Goal: Submit feedback/report problem: Submit feedback/report problem

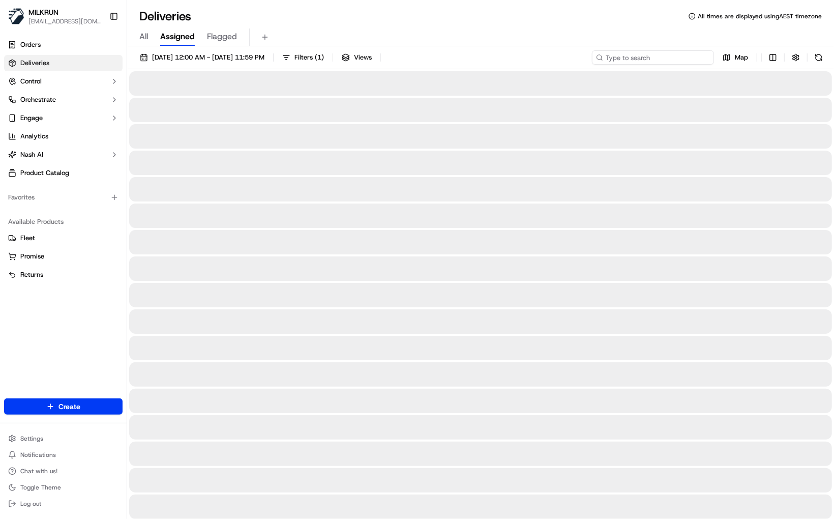
click at [660, 57] on input at bounding box center [653, 57] width 122 height 14
paste input "a41dc286-3653-4216-b142-e080bf2854ea"
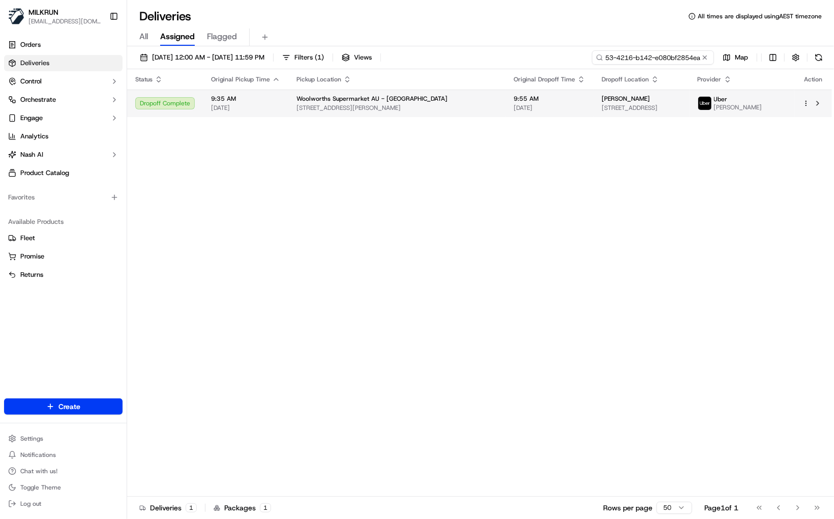
type input "a41dc286-3653-4216-b142-e080bf2854ea"
click at [300, 103] on div "Woolworths Supermarket AU - Gosford 40-46 William St, Gosford, NSW 2250, AU" at bounding box center [397, 103] width 201 height 17
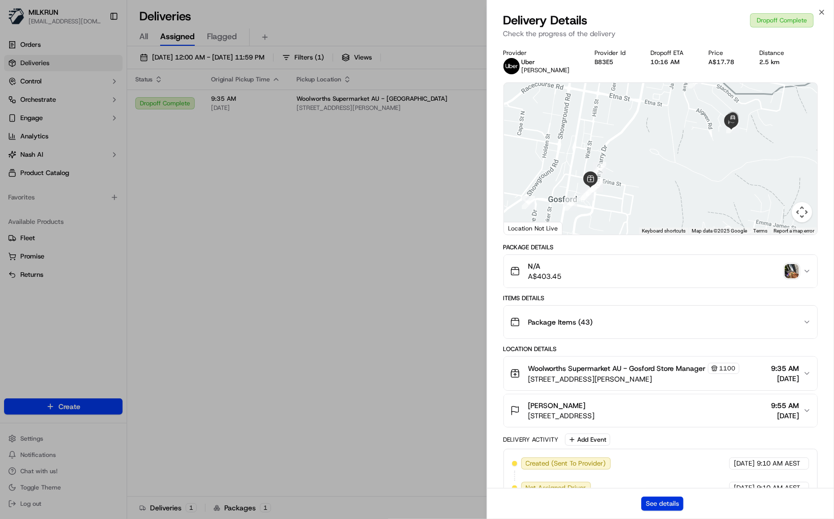
click at [665, 506] on button "See details" at bounding box center [662, 503] width 42 height 14
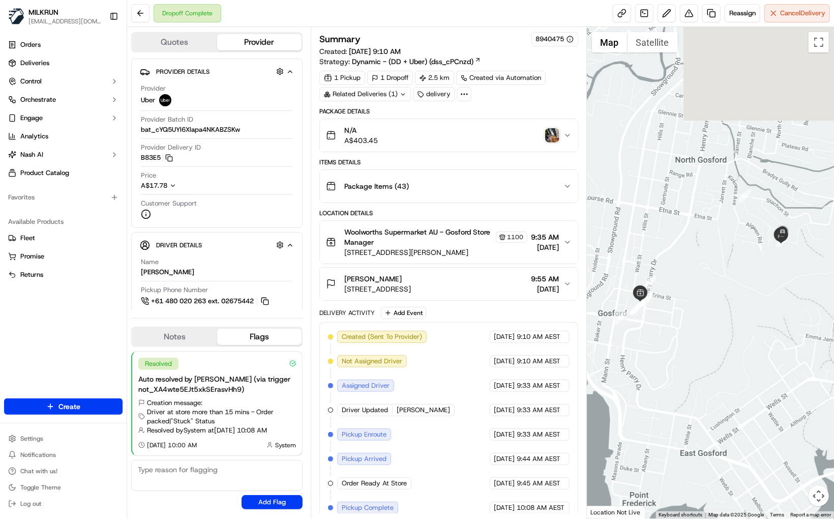
click at [552, 136] on img "button" at bounding box center [552, 135] width 14 height 14
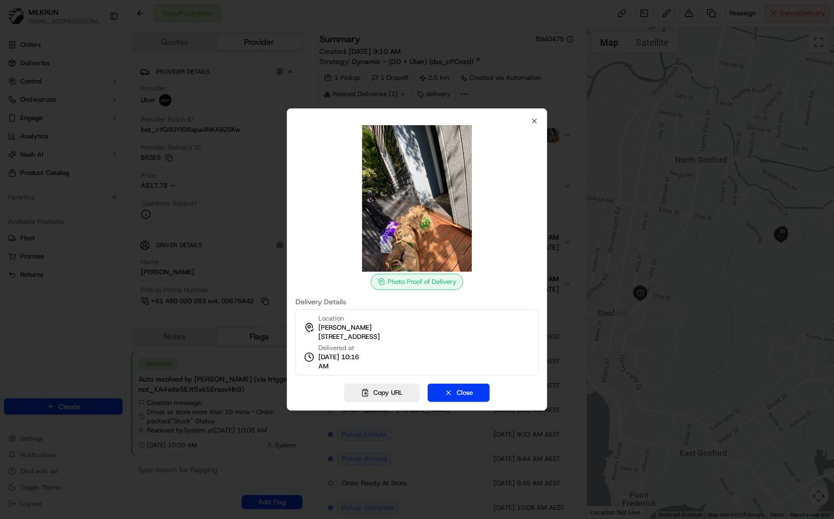
click at [414, 225] on img at bounding box center [417, 198] width 146 height 146
click at [534, 122] on icon "button" at bounding box center [535, 121] width 4 height 4
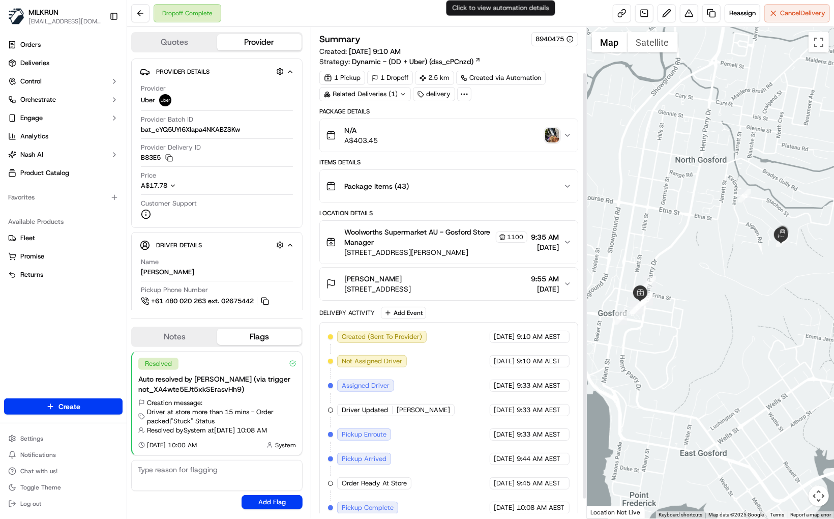
scroll to position [74, 0]
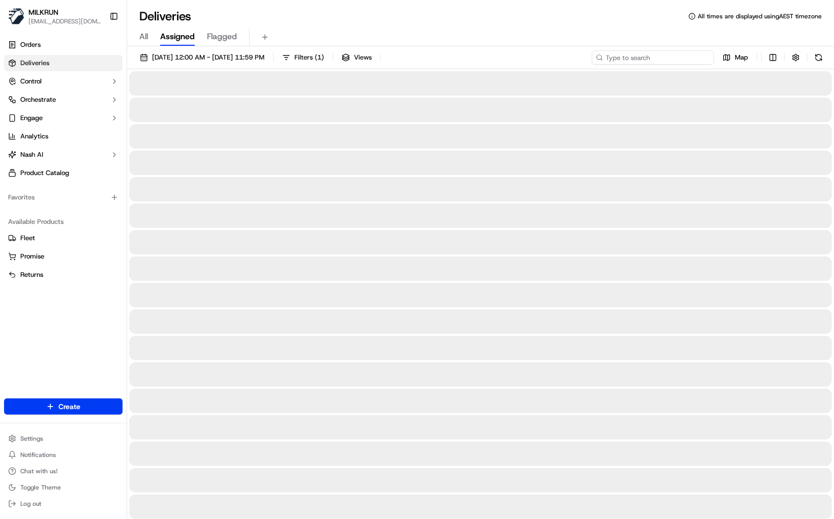
click at [657, 58] on input at bounding box center [653, 57] width 122 height 14
paste input "4ced2f77-d936-4c4e-91b7-23e49c3927fc"
type input "4ced2f77-d936-4c4e-91b7-23e49c3927fc"
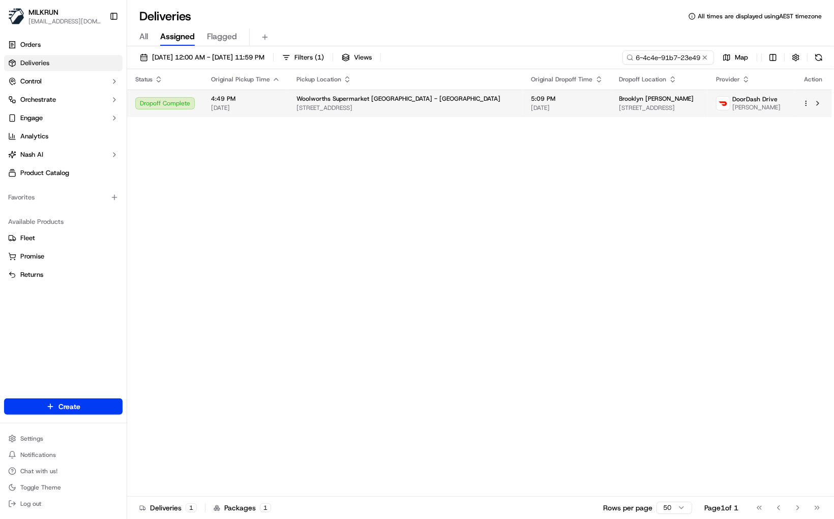
click at [261, 108] on span "[DATE]" at bounding box center [245, 108] width 69 height 8
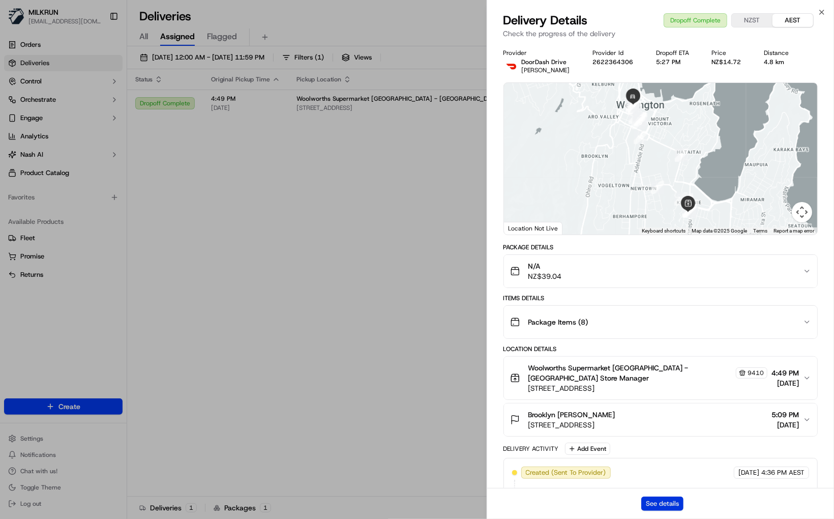
click at [658, 507] on button "See details" at bounding box center [662, 503] width 42 height 14
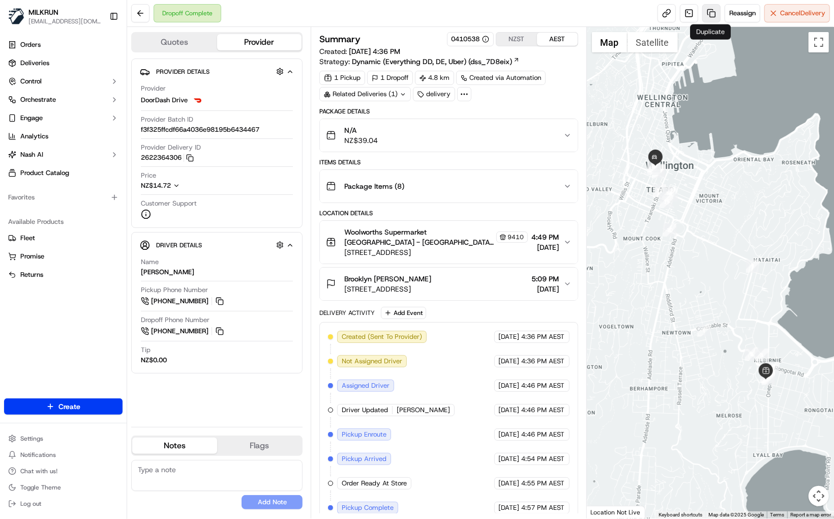
click at [712, 14] on link at bounding box center [711, 13] width 18 height 18
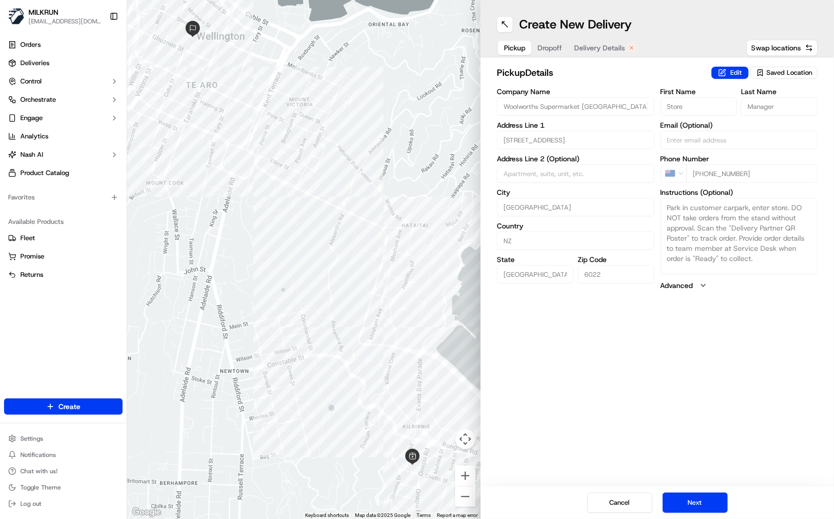
click at [606, 49] on span "Delivery Details" at bounding box center [599, 48] width 51 height 10
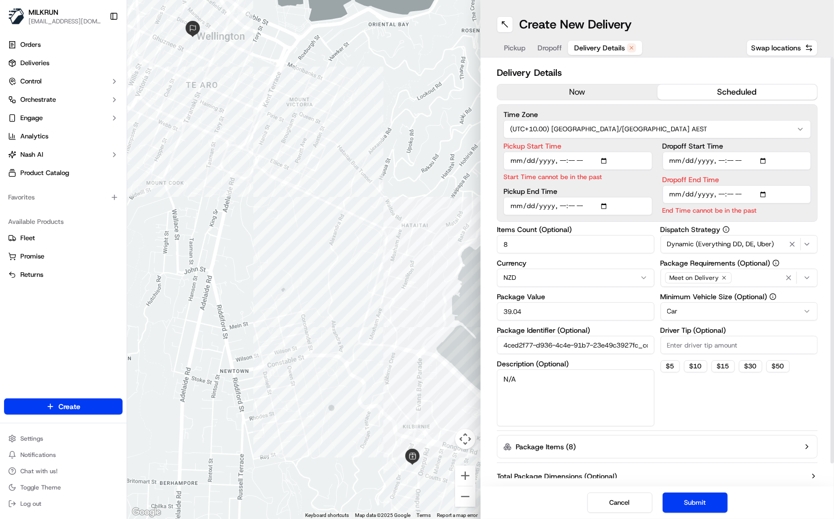
click at [610, 97] on button "now" at bounding box center [577, 91] width 160 height 15
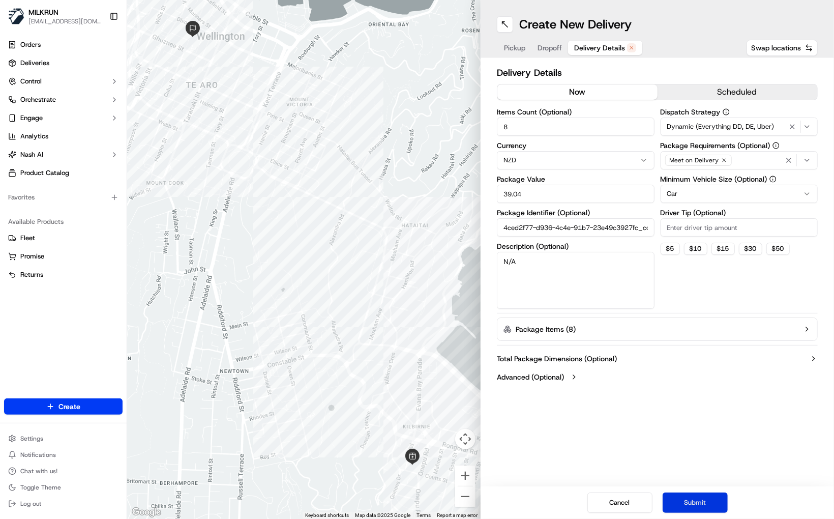
click at [692, 504] on button "Submit" at bounding box center [695, 502] width 65 height 20
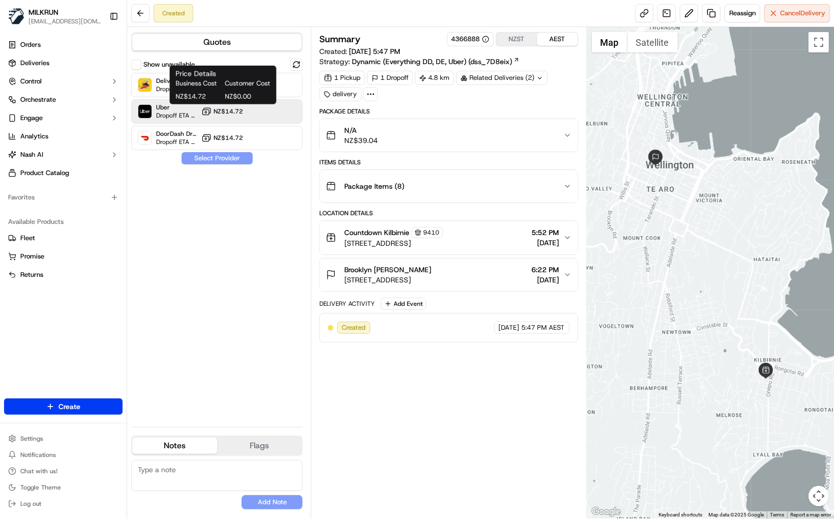
click at [219, 114] on span "NZ$14.72" at bounding box center [228, 111] width 29 height 8
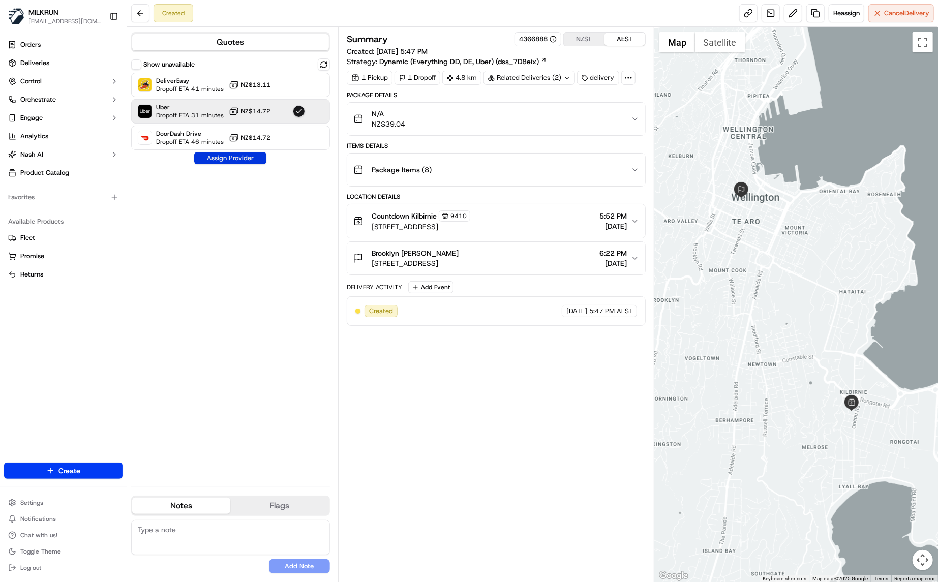
click at [243, 160] on button "Assign Provider" at bounding box center [230, 158] width 72 height 12
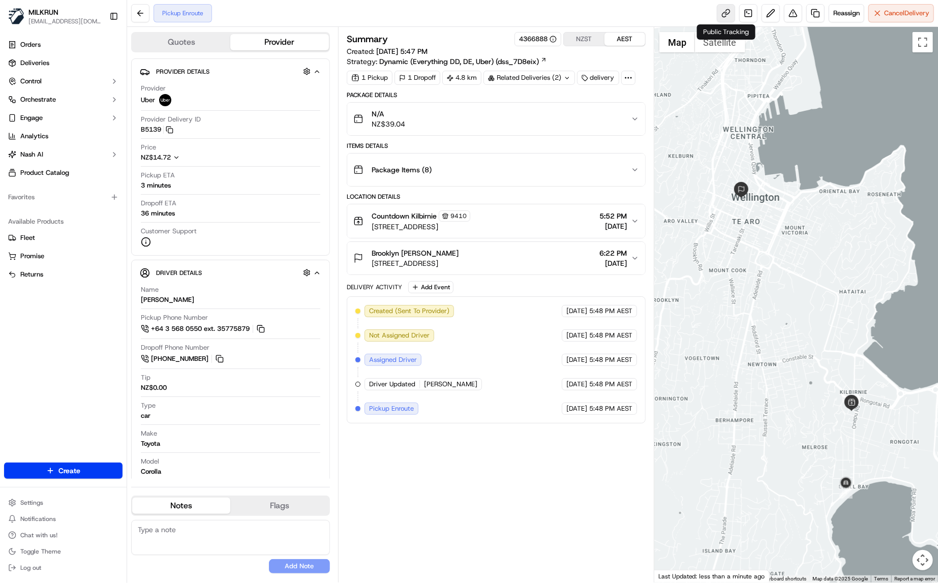
click at [730, 13] on link at bounding box center [726, 13] width 18 height 18
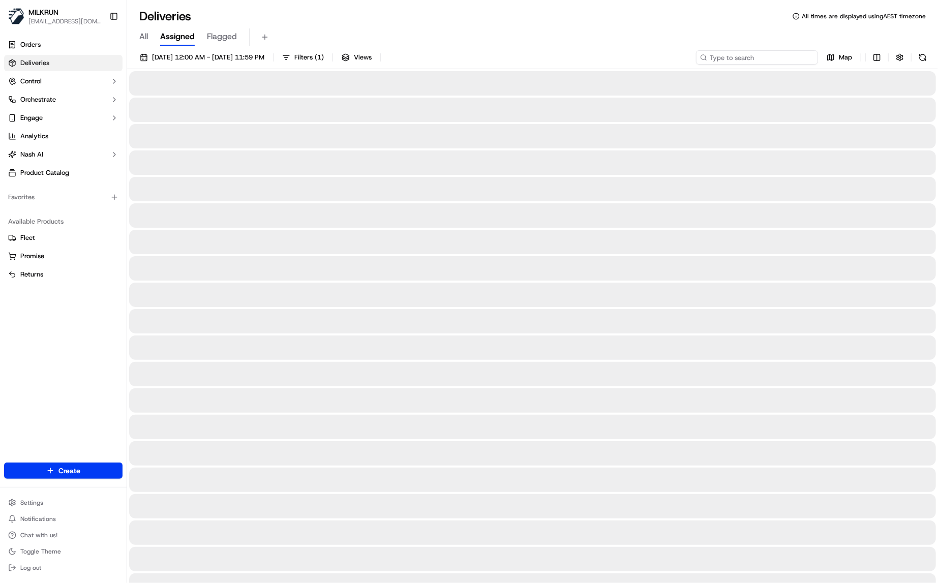
click at [770, 57] on input at bounding box center [757, 57] width 122 height 14
paste input "3c0d7158-6077-4a4a-a756-7b1215cc99d2"
type input "3c0d7158-6077-4a4a-a756-7b1215cc99d2"
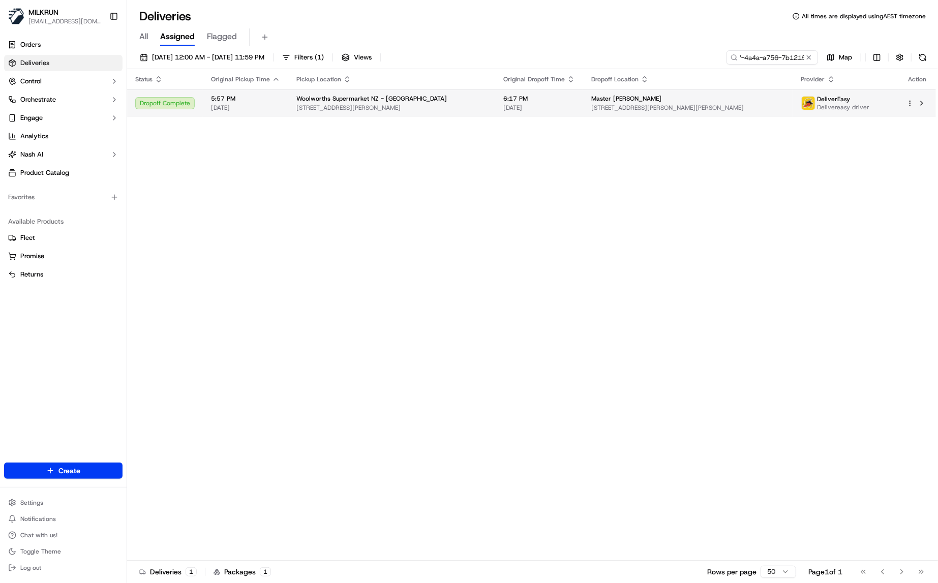
click at [419, 104] on span "61 Anglesea St, Hamilton, Waikato 3204, NZ" at bounding box center [392, 108] width 191 height 8
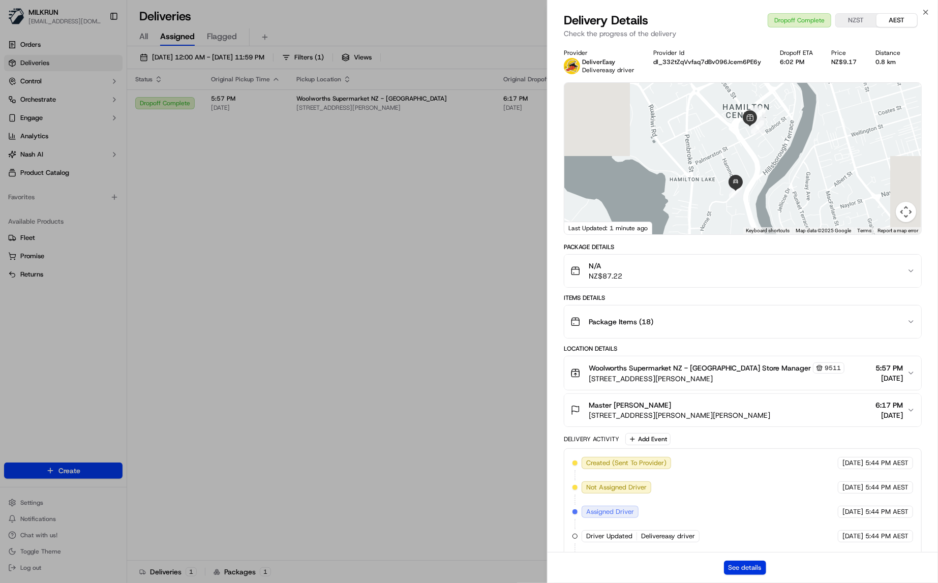
click at [744, 563] on button "See details" at bounding box center [745, 568] width 42 height 14
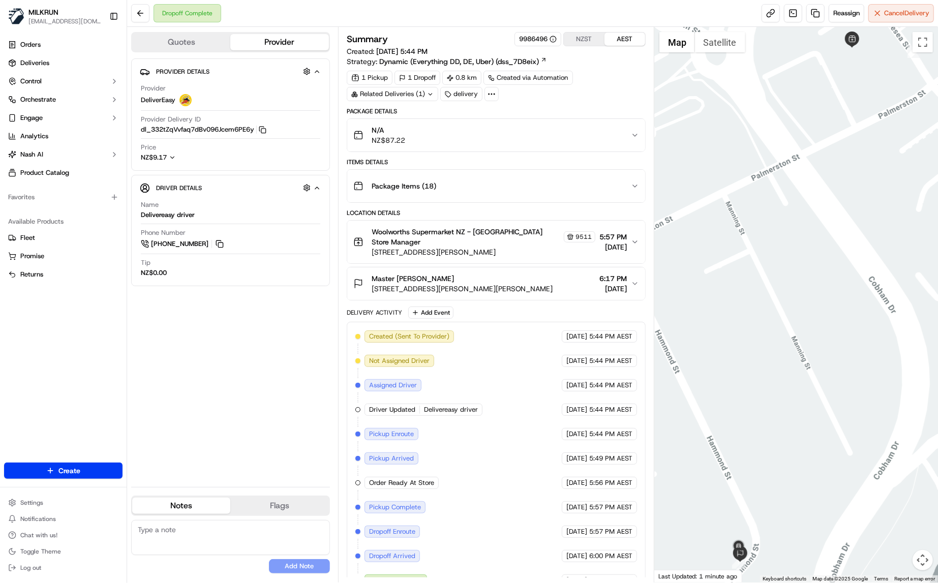
scroll to position [12, 0]
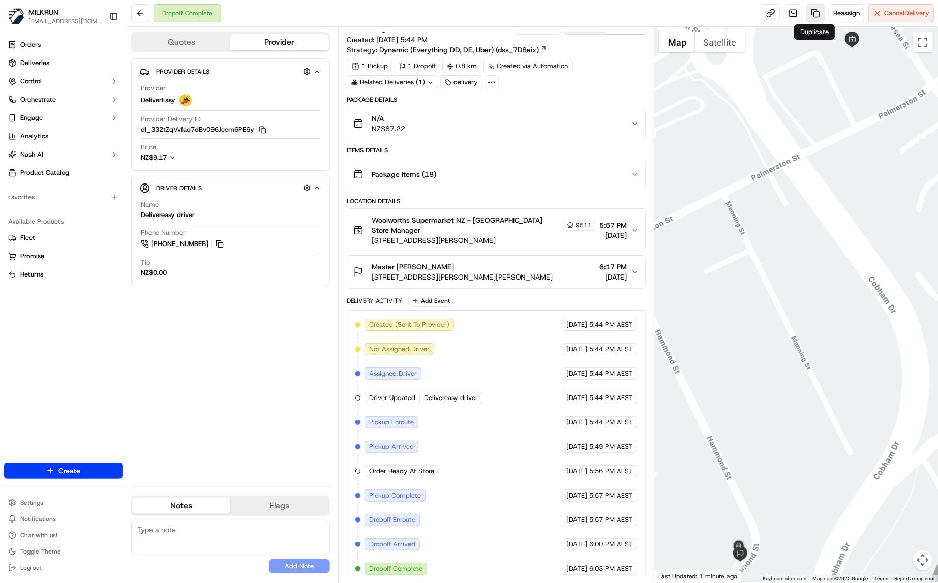
click at [815, 9] on link at bounding box center [816, 13] width 18 height 18
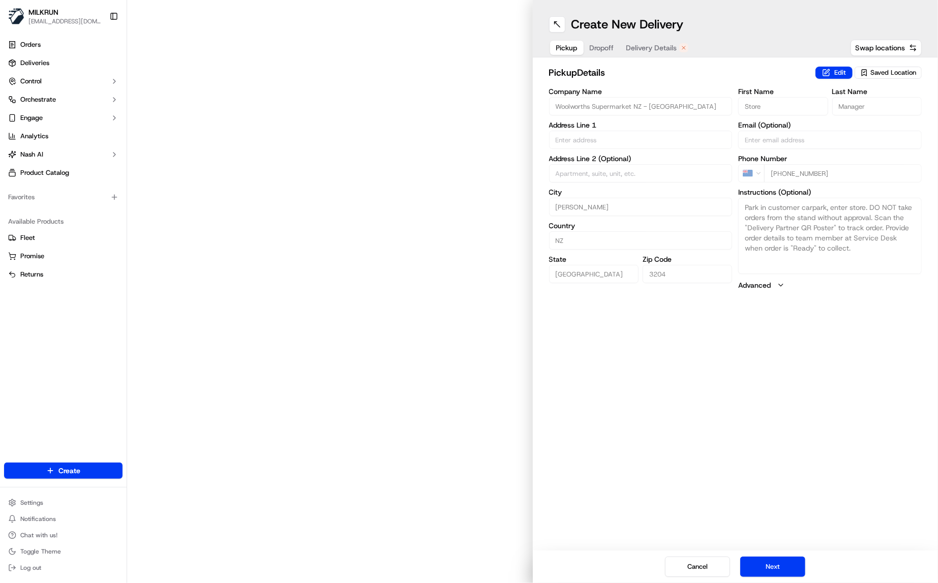
type input "61 Anglesea St"
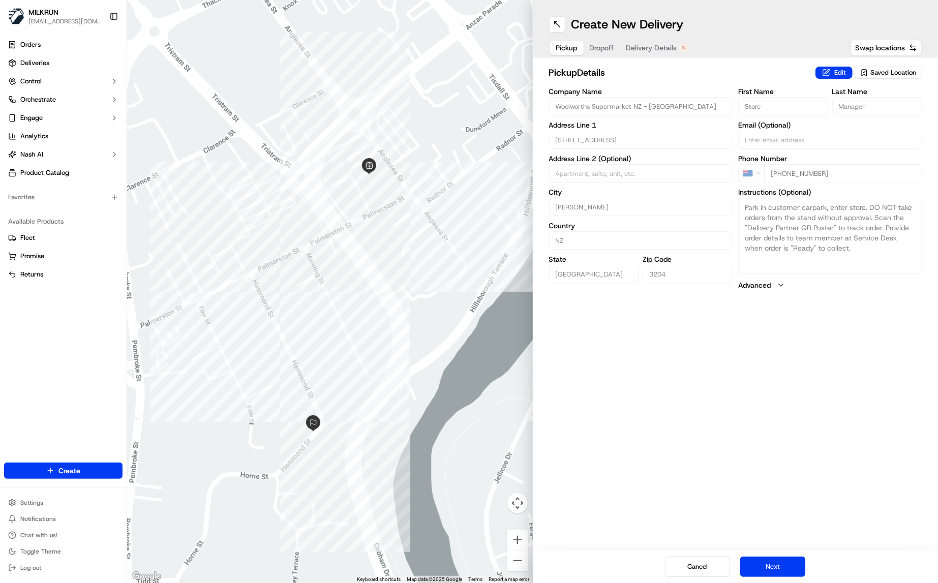
click at [656, 48] on span "Delivery Details" at bounding box center [652, 48] width 51 height 10
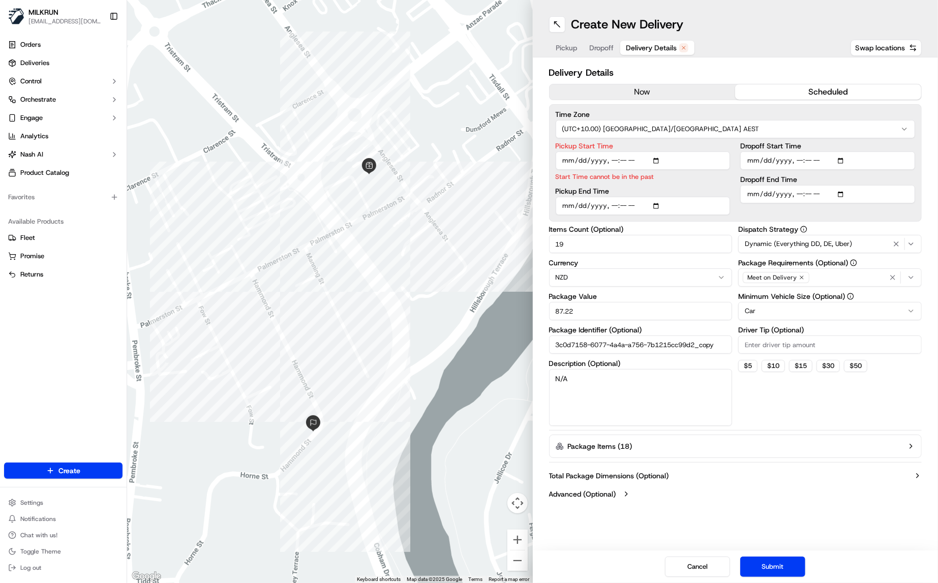
click at [678, 87] on button "now" at bounding box center [643, 91] width 186 height 15
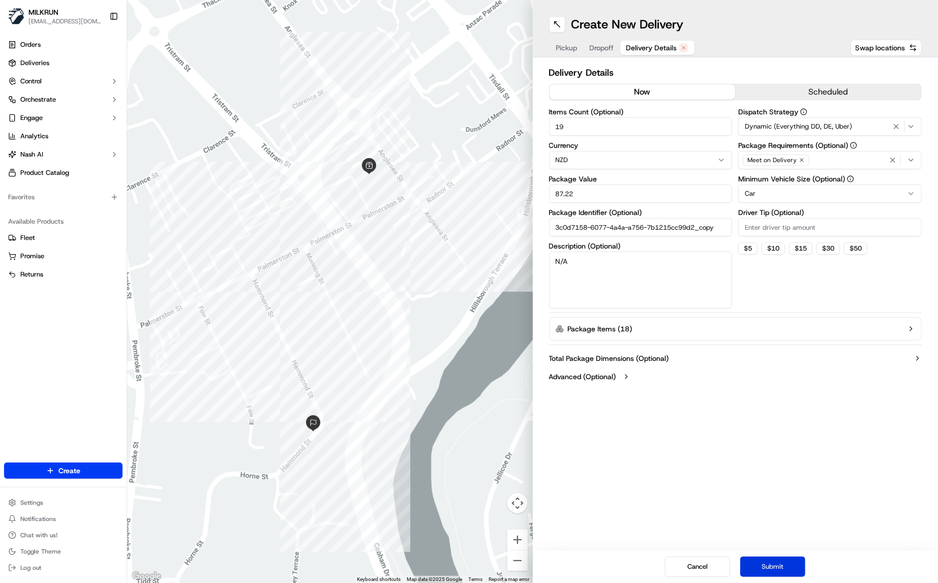
click at [768, 565] on button "Submit" at bounding box center [773, 567] width 65 height 20
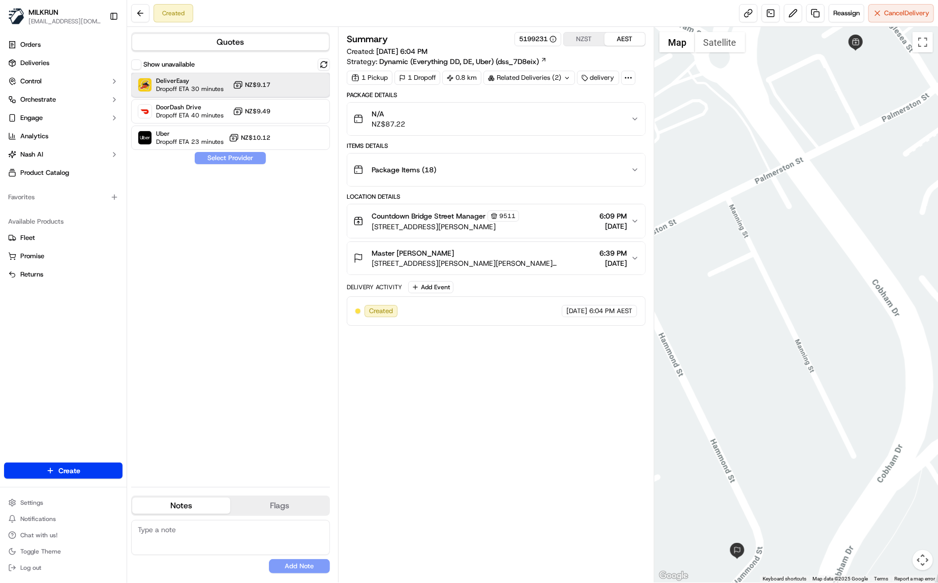
click at [201, 94] on div "DeliverEasy Dropoff ETA 30 minutes NZ$9.17" at bounding box center [230, 85] width 199 height 24
click at [238, 161] on button "Assign Provider" at bounding box center [230, 158] width 72 height 12
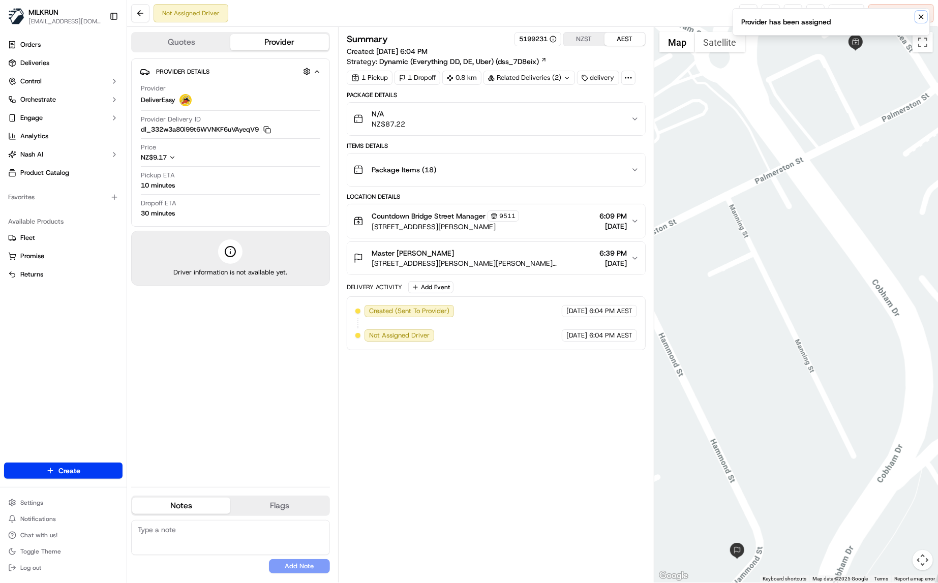
click at [922, 14] on icon "Notifications (F8)" at bounding box center [922, 17] width 8 height 8
click at [748, 12] on link at bounding box center [749, 13] width 18 height 18
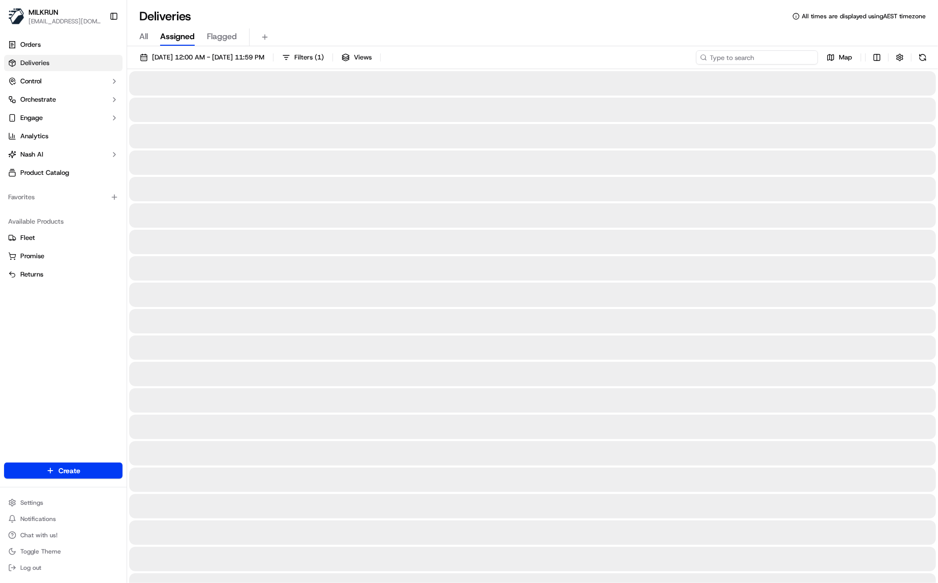
click at [763, 61] on input at bounding box center [757, 57] width 122 height 14
paste input "/a41dc286-3653-4216-b142-e080bf2854ea"
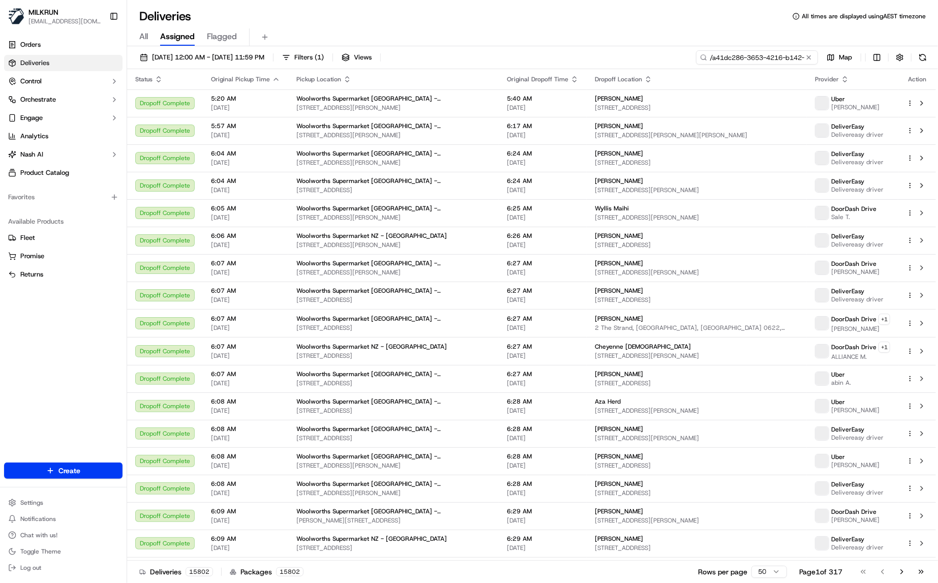
scroll to position [0, 51]
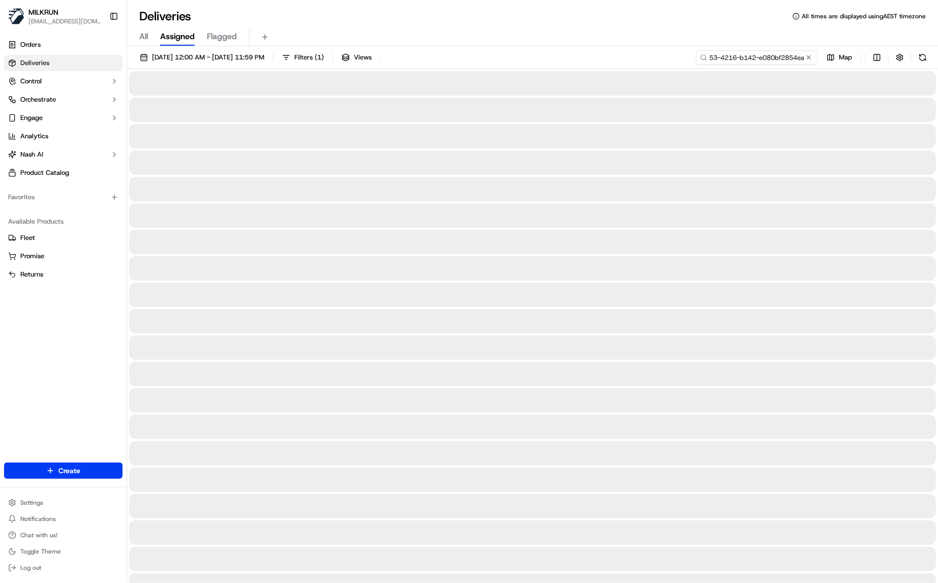
click at [712, 57] on input "/a41dc286-3653-4216-b142-e080bf2854ea" at bounding box center [757, 57] width 122 height 14
click at [742, 53] on input "/a41dc286-3653-4216-b142-e080bf2854ea" at bounding box center [757, 57] width 122 height 14
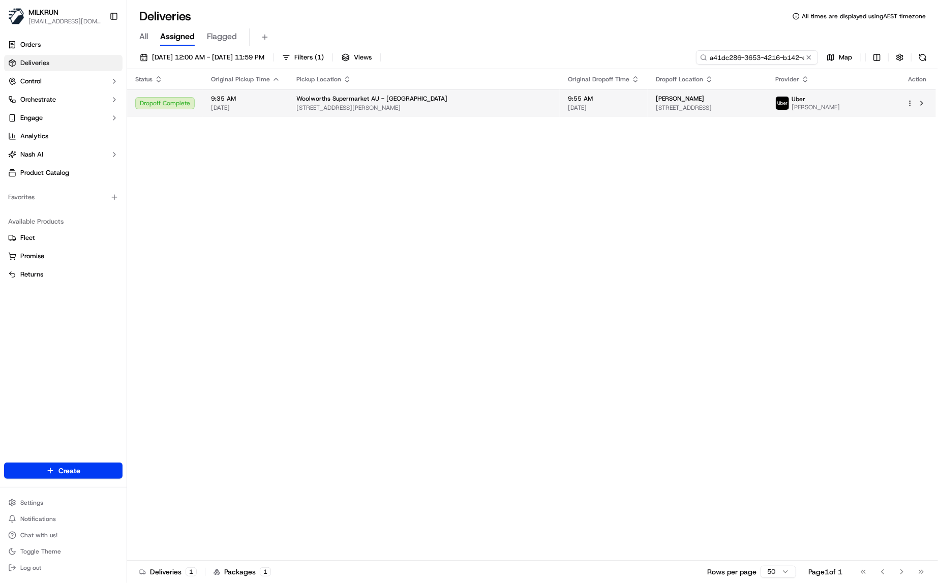
type input "a41dc286-3653-4216-b142-e080bf2854ea"
click at [426, 102] on div "Woolworths Supermarket AU - Gosford" at bounding box center [424, 99] width 255 height 8
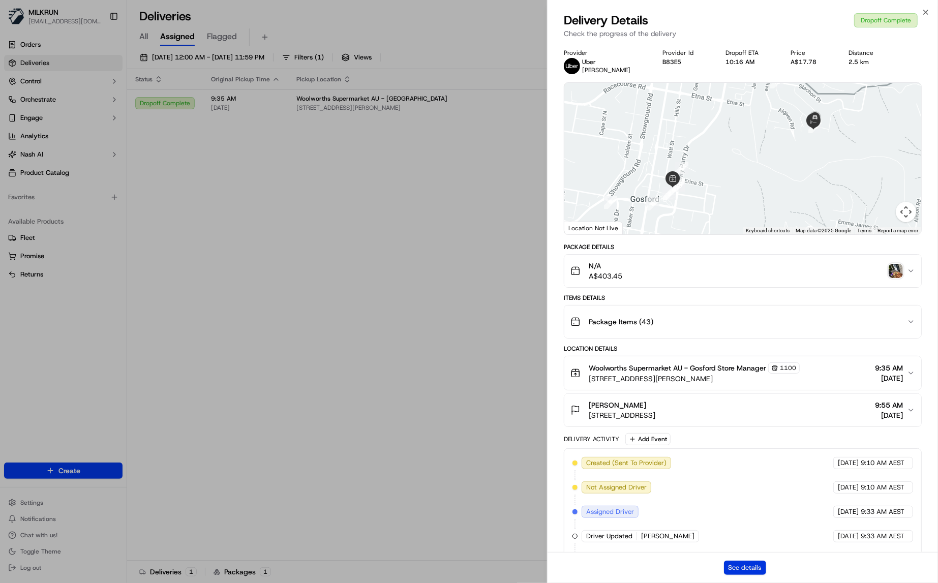
click at [747, 568] on button "See details" at bounding box center [745, 568] width 42 height 14
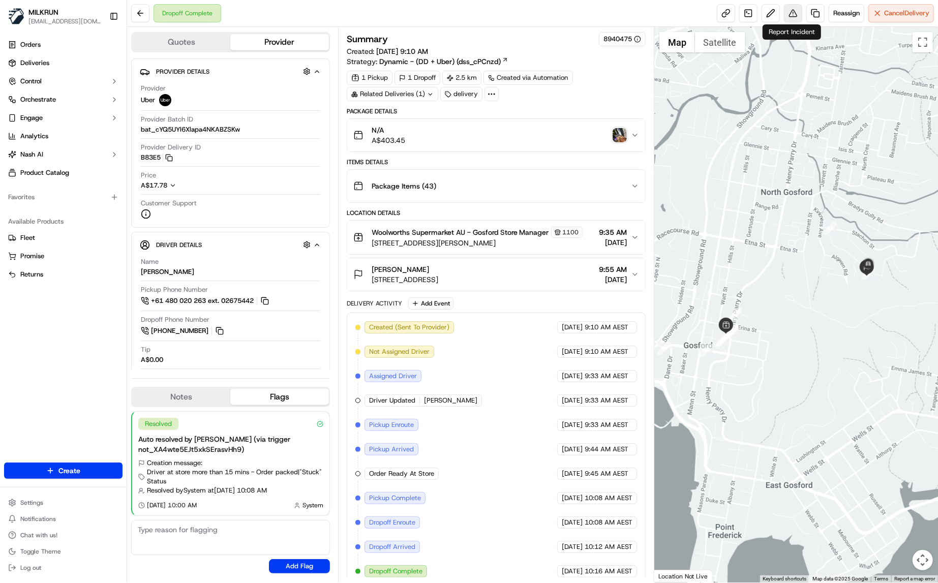
click at [791, 13] on button at bounding box center [793, 13] width 18 height 18
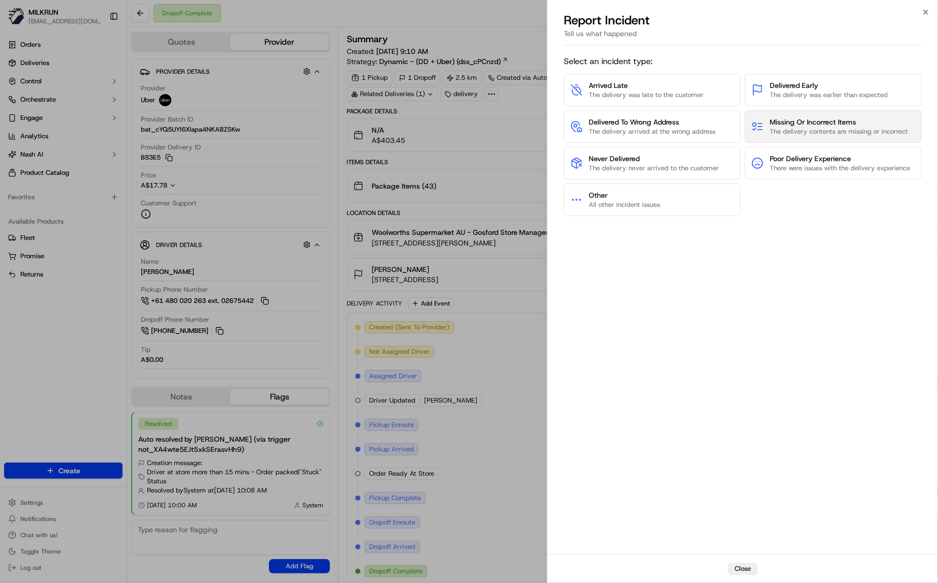
click at [820, 115] on button "Missing Or Incorrect Items The delivery contents are missing or incorrect" at bounding box center [833, 126] width 177 height 33
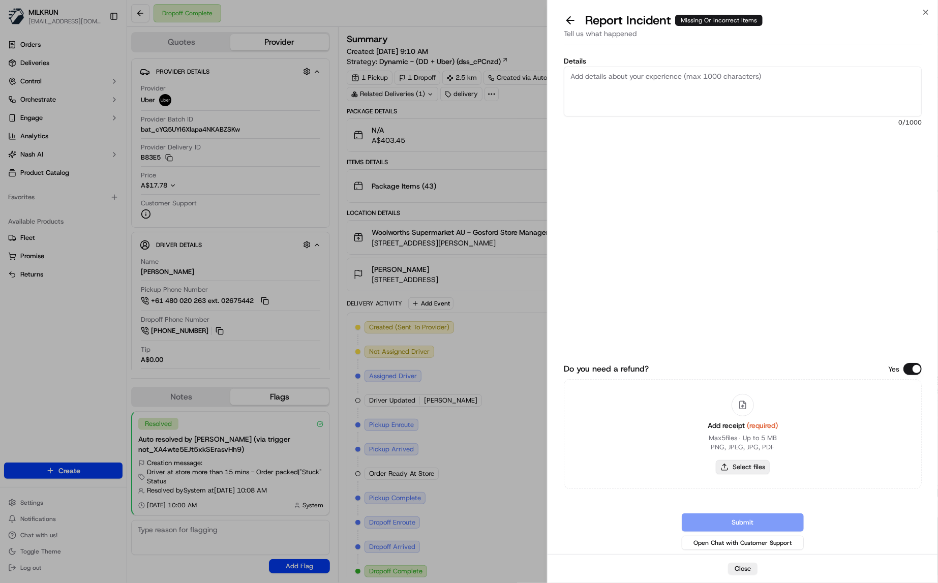
click at [741, 465] on button "Select files" at bounding box center [743, 467] width 54 height 14
type input "C:\fakepath\Alex2.jpg"
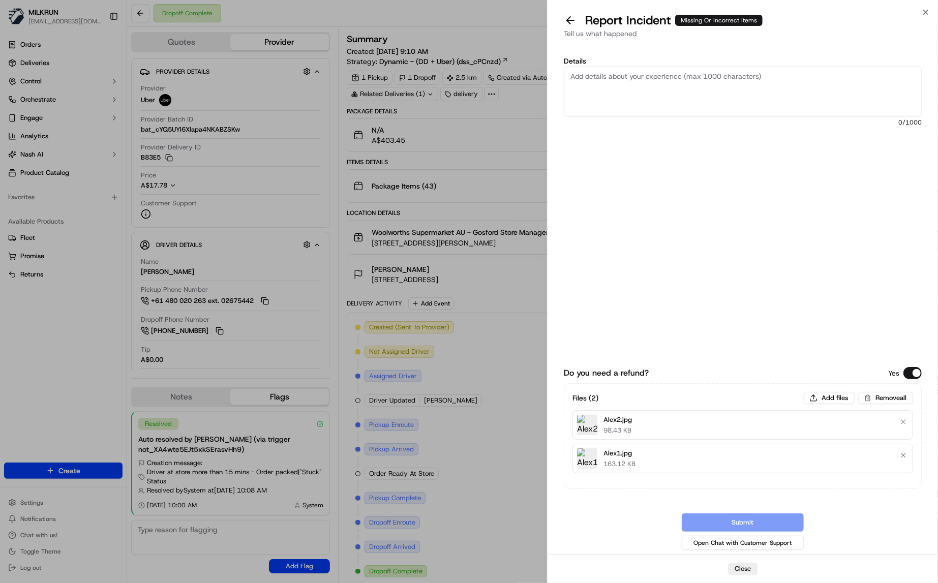
click at [682, 74] on textarea "Details" at bounding box center [743, 92] width 358 height 50
paste textarea "Missing 3 perishable items. 1. Chicken Drumsticks - 2kg x 1 2. Chicken Wing Nib…"
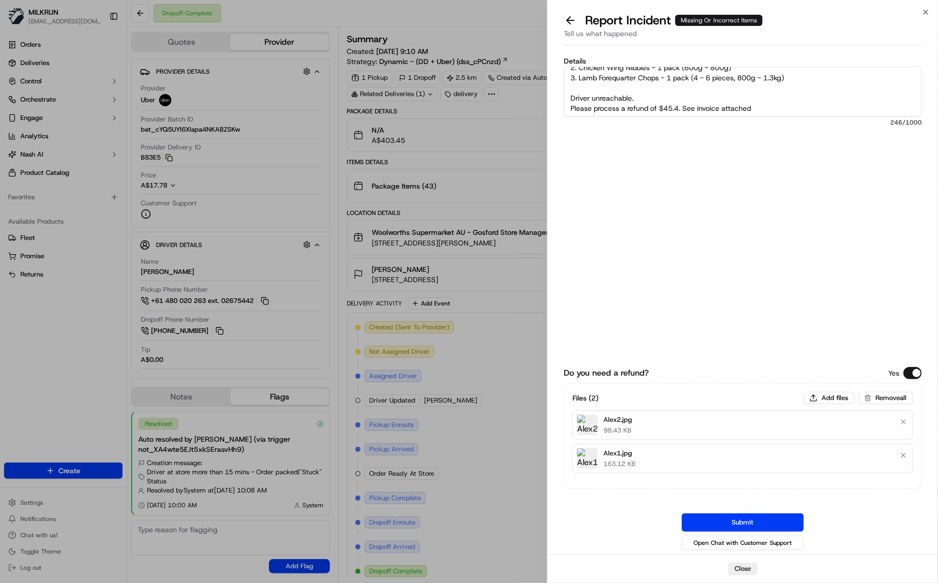
scroll to position [31, 0]
type textarea "Missing 3 perishable items. 1. Chicken Drumsticks - 2kg x 1 2. Chicken Wing Nib…"
click at [750, 526] on button "Submit" at bounding box center [743, 523] width 122 height 18
